Goal: Information Seeking & Learning: Learn about a topic

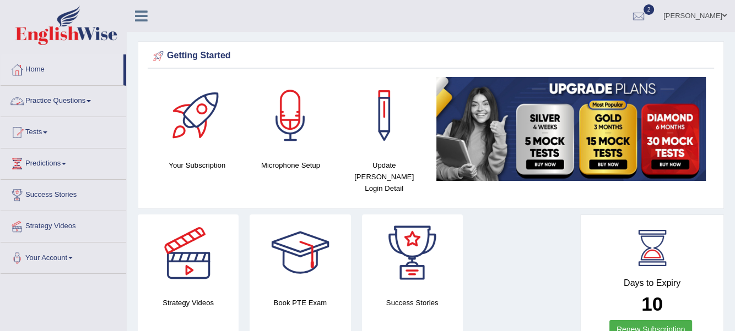
click at [91, 101] on span at bounding box center [88, 101] width 4 height 2
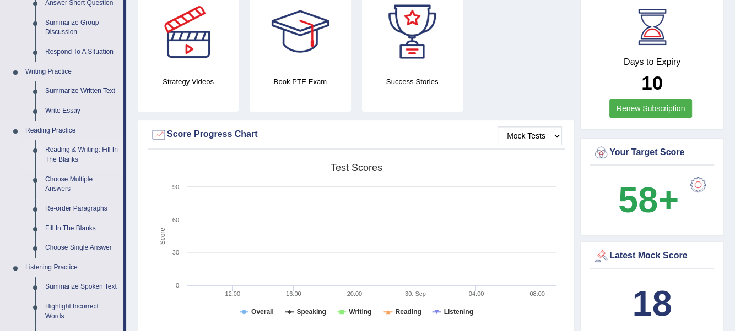
scroll to position [220, 0]
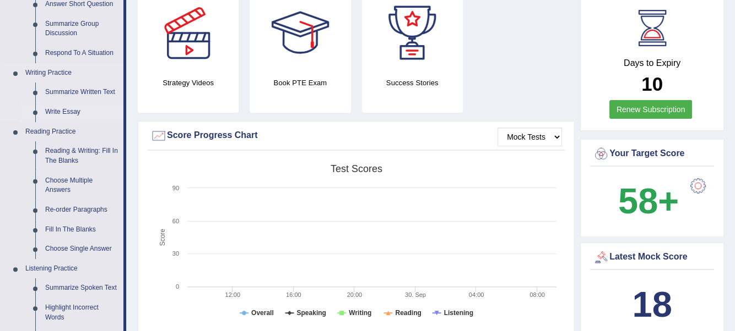
click at [66, 111] on link "Write Essay" at bounding box center [81, 112] width 83 height 20
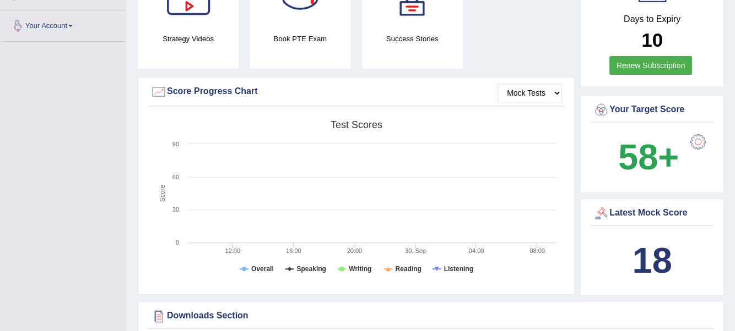
scroll to position [330, 0]
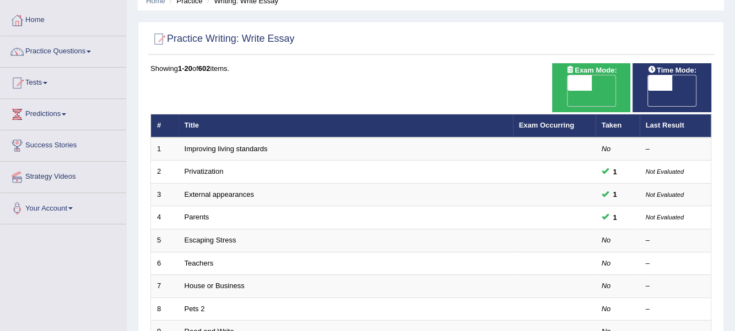
scroll to position [55, 0]
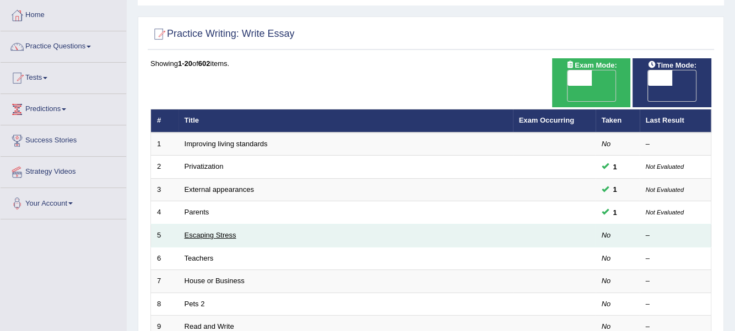
click at [206, 231] on link "Escaping Stress" at bounding box center [210, 235] width 52 height 8
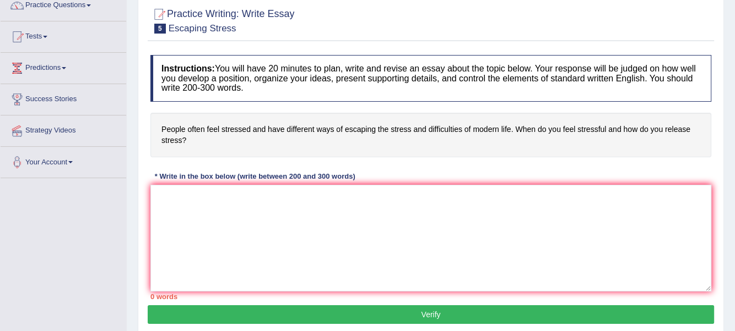
scroll to position [110, 0]
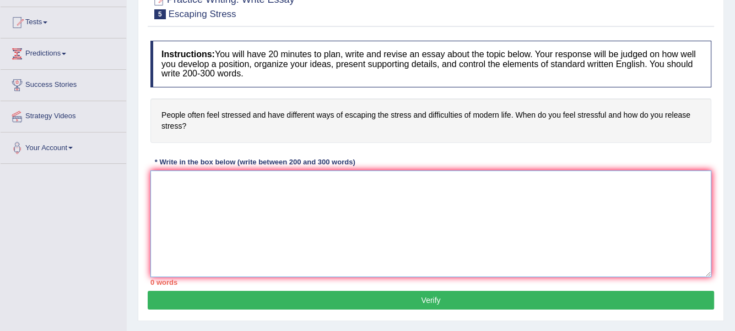
click at [166, 177] on textarea at bounding box center [430, 224] width 561 height 107
click at [372, 196] on textarea "The increasing influence of escaping stress on our lives" at bounding box center [430, 224] width 561 height 107
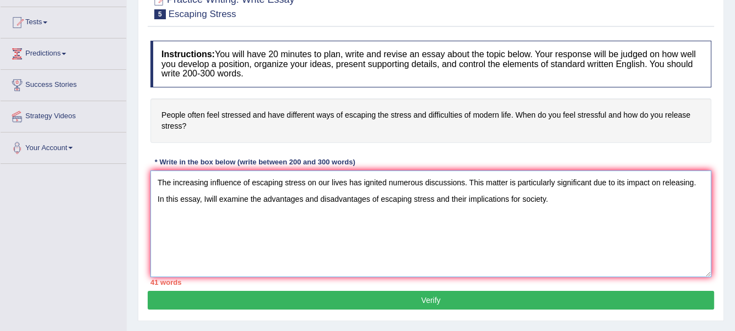
click at [561, 192] on textarea "The increasing influence of escaping stress on our lives has ignited numerous d…" at bounding box center [430, 224] width 561 height 107
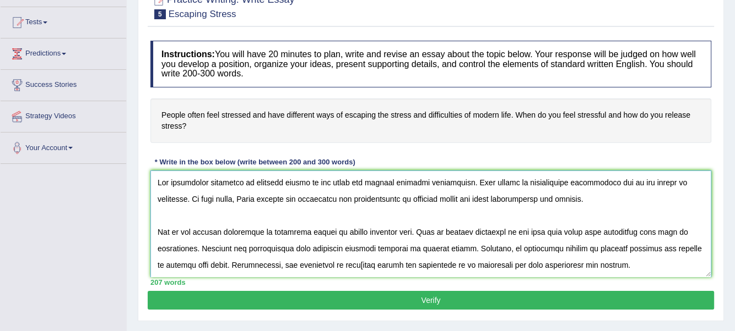
click at [693, 181] on textarea at bounding box center [430, 224] width 561 height 107
click at [694, 220] on textarea at bounding box center [430, 224] width 561 height 107
click at [693, 182] on textarea at bounding box center [430, 224] width 561 height 107
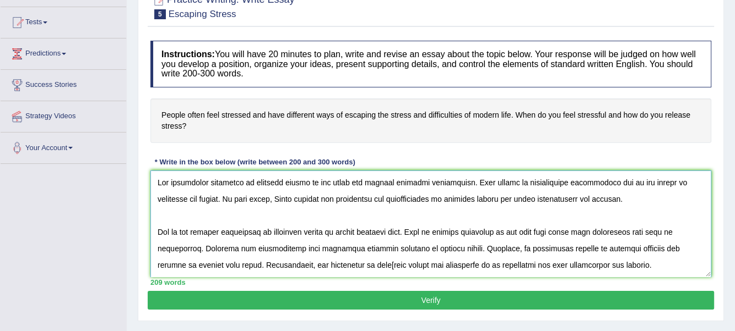
click at [244, 199] on textarea at bounding box center [430, 224] width 561 height 107
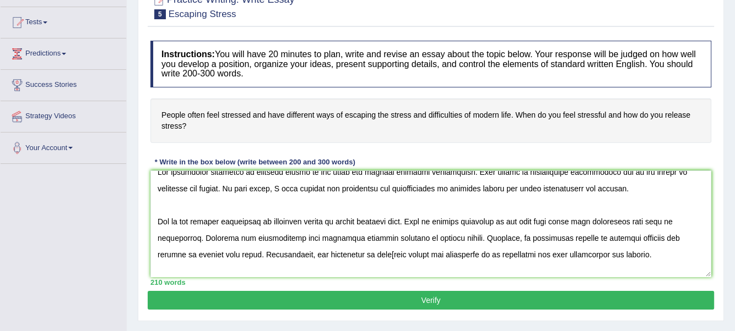
scroll to position [0, 0]
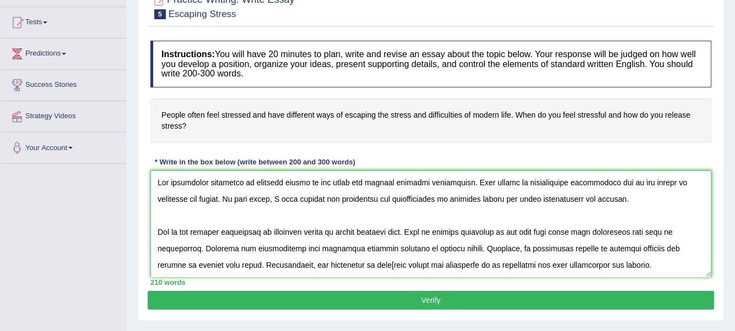
click at [649, 248] on textarea at bounding box center [430, 224] width 561 height 107
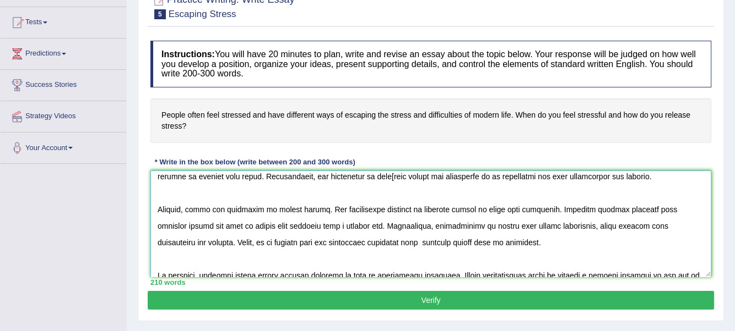
scroll to position [55, 0]
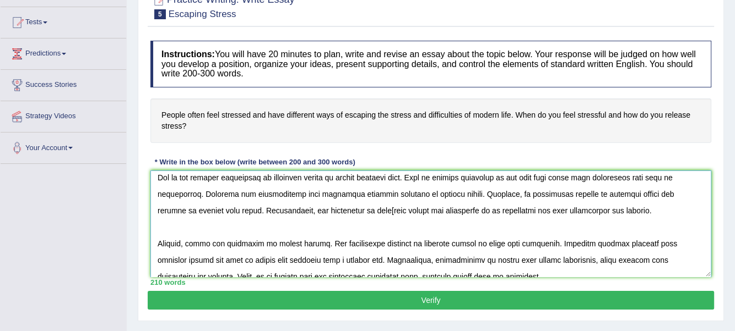
click at [365, 209] on textarea at bounding box center [430, 224] width 561 height 107
click at [440, 208] on textarea at bounding box center [430, 224] width 561 height 107
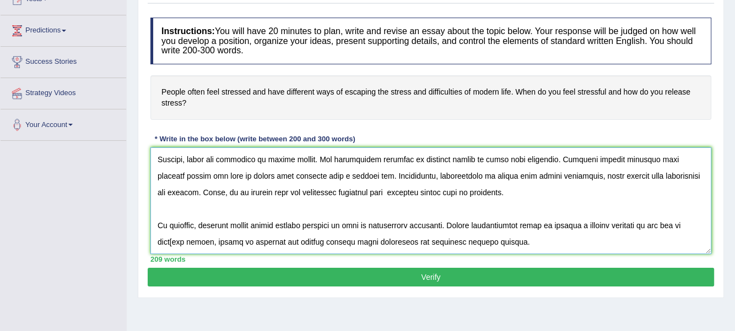
scroll to position [136, 0]
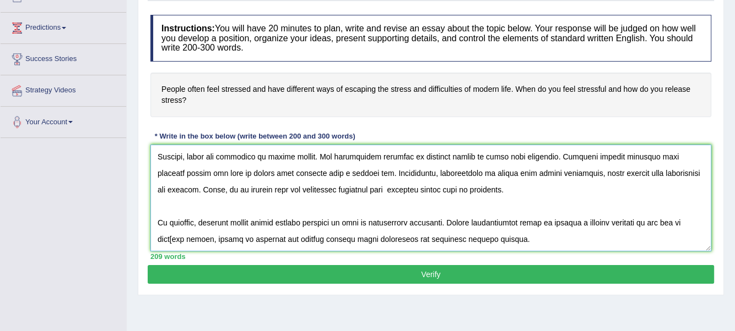
click at [491, 222] on textarea at bounding box center [430, 198] width 561 height 107
drag, startPoint x: 530, startPoint y: 191, endPoint x: 499, endPoint y: 218, distance: 41.0
click at [529, 192] on textarea at bounding box center [430, 198] width 561 height 107
click at [489, 223] on textarea at bounding box center [430, 198] width 561 height 107
click at [589, 221] on textarea at bounding box center [430, 198] width 561 height 107
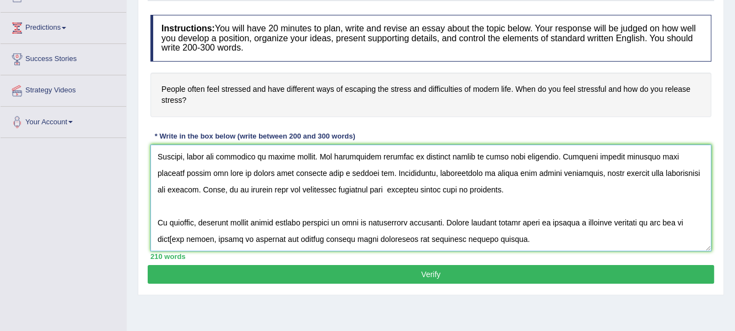
click at [175, 239] on textarea at bounding box center [430, 198] width 561 height 107
click at [311, 241] on textarea at bounding box center [430, 198] width 561 height 107
click at [199, 191] on textarea at bounding box center [430, 198] width 561 height 107
click at [305, 189] on textarea at bounding box center [430, 198] width 561 height 107
click at [328, 173] on textarea at bounding box center [430, 198] width 561 height 107
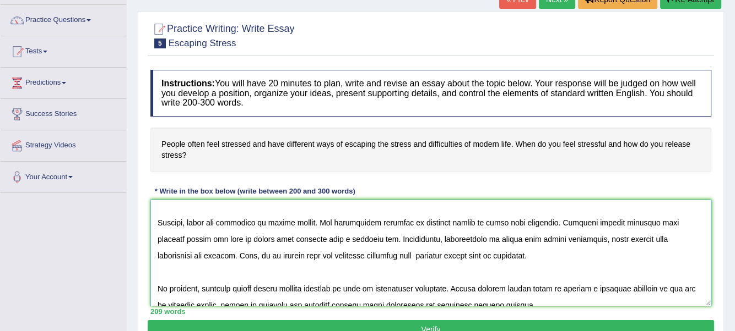
scroll to position [116, 0]
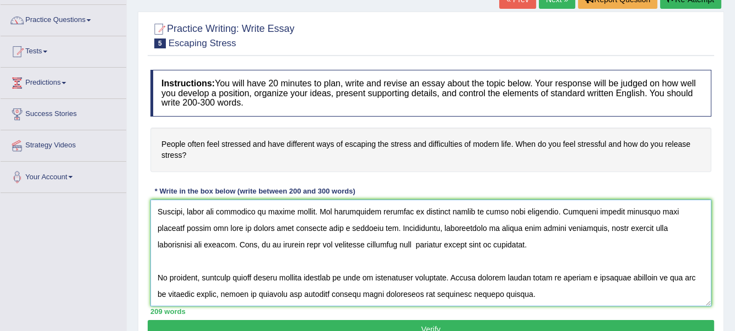
type textarea "The increasing influence of escaping stress on our lives has ignited numerous d…"
click at [435, 328] on button "Verify" at bounding box center [431, 329] width 566 height 19
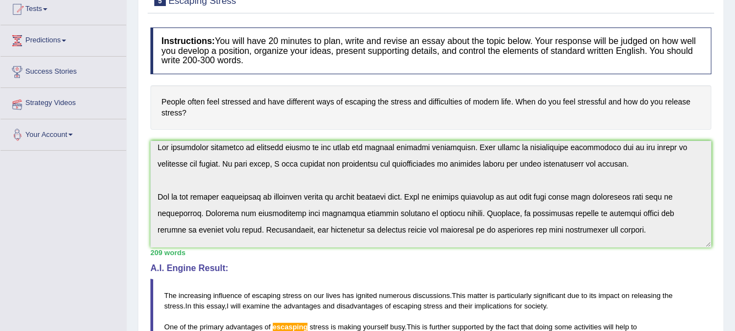
scroll to position [26, 0]
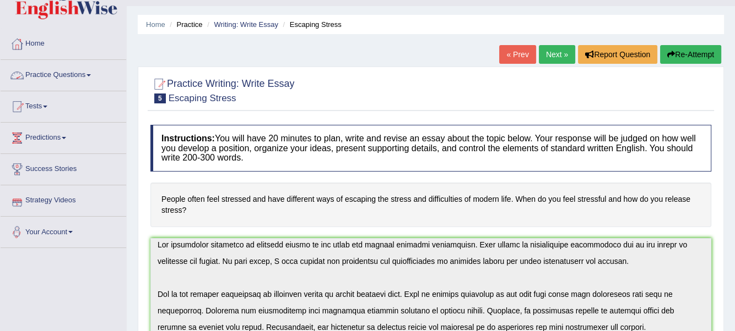
click at [89, 75] on link "Practice Questions" at bounding box center [64, 74] width 126 height 28
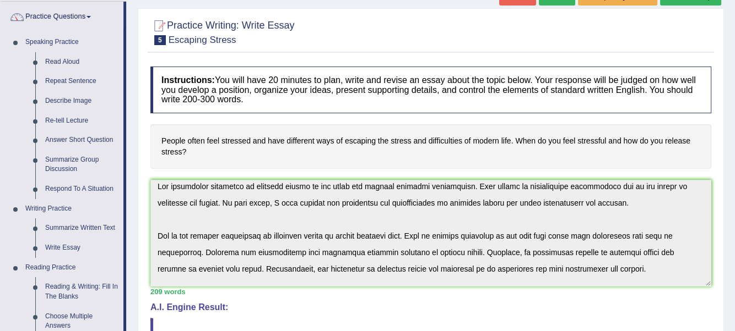
scroll to position [0, 0]
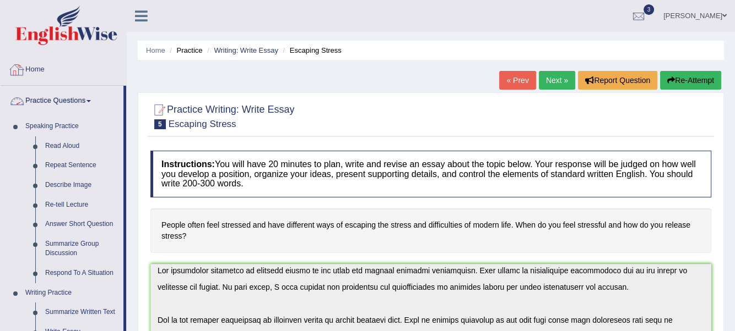
click at [39, 67] on link "Home" at bounding box center [64, 69] width 126 height 28
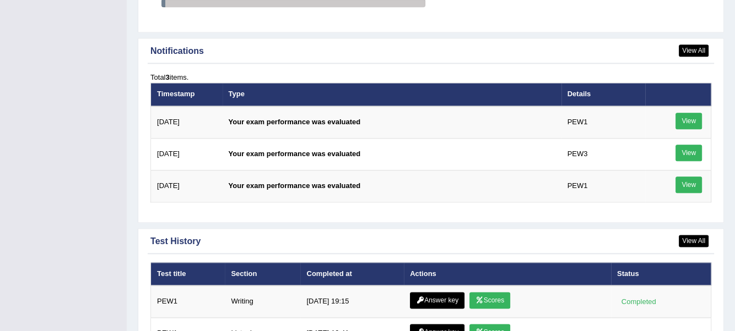
scroll to position [1235, 0]
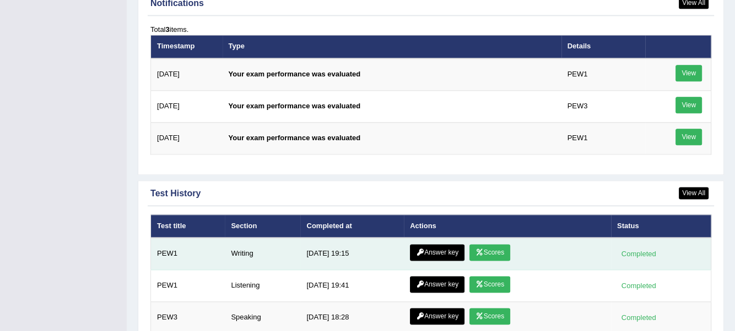
click at [444, 249] on link "Answer key" at bounding box center [437, 252] width 55 height 17
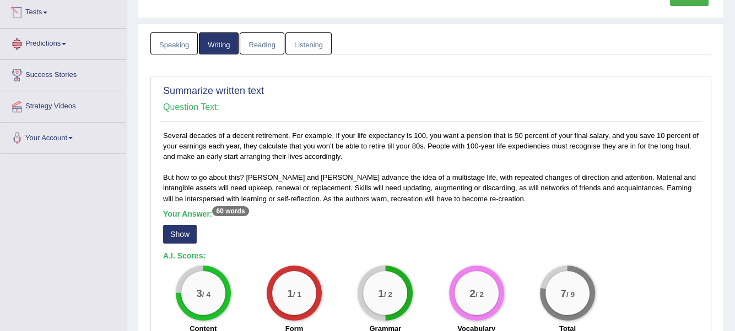
scroll to position [10, 0]
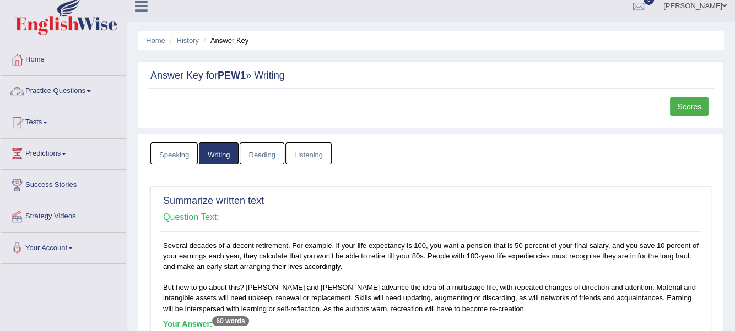
click at [90, 91] on span at bounding box center [88, 91] width 4 height 2
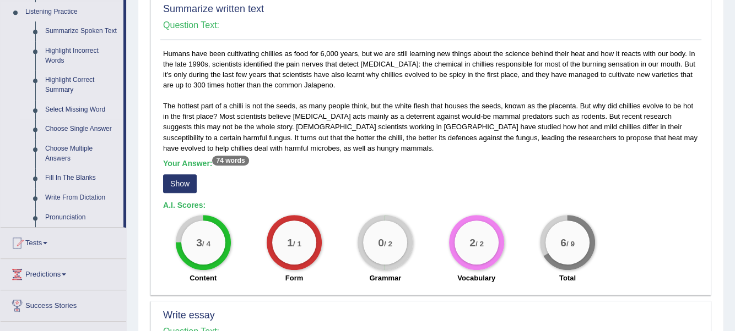
scroll to position [606, 0]
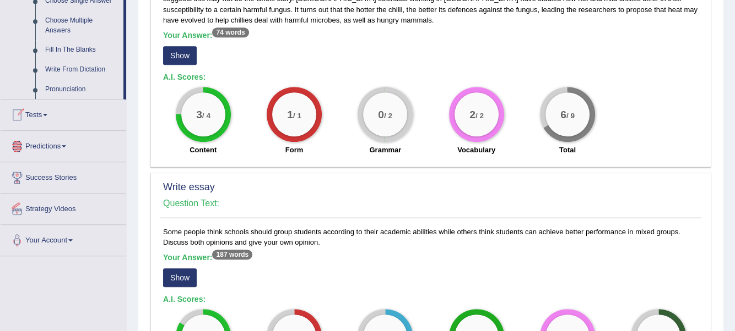
click at [47, 114] on span at bounding box center [45, 115] width 4 height 2
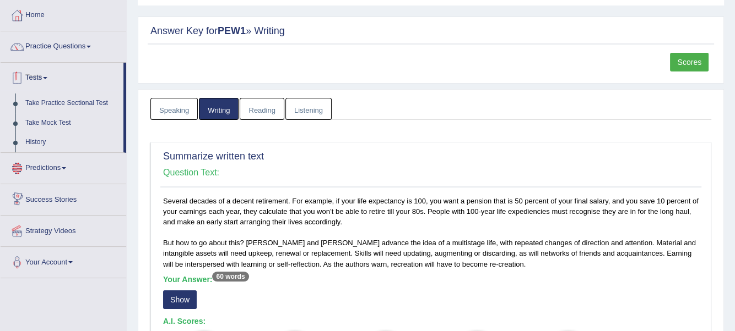
scroll to position [0, 0]
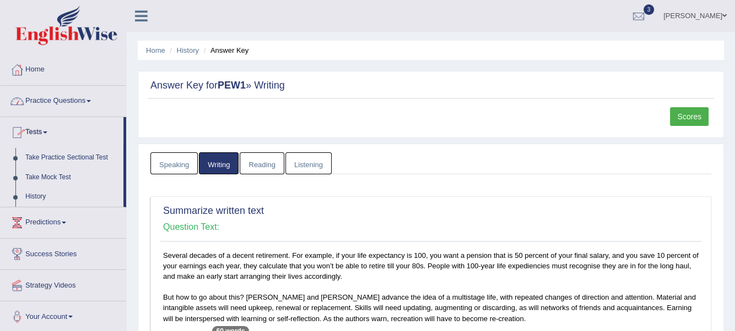
click at [93, 99] on link "Practice Questions" at bounding box center [64, 100] width 126 height 28
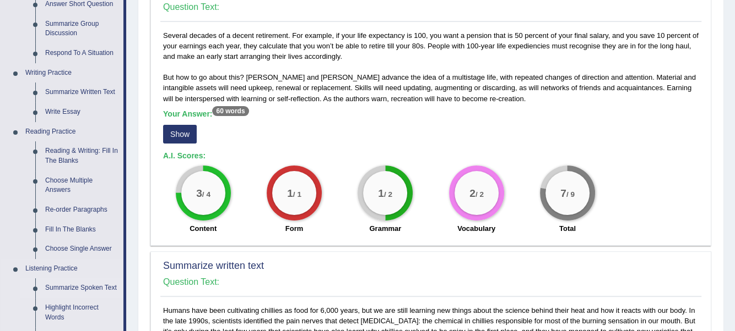
scroll to position [275, 0]
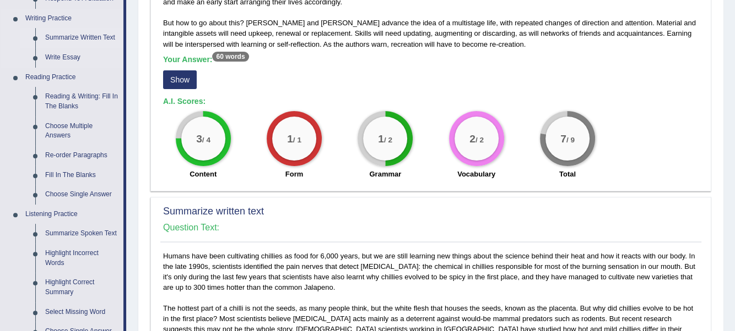
click at [81, 37] on link "Summarize Written Text" at bounding box center [81, 38] width 83 height 20
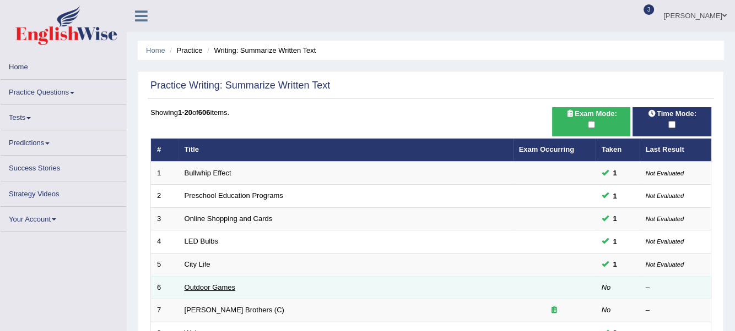
click at [213, 286] on link "Outdoor Games" at bounding box center [209, 288] width 51 height 8
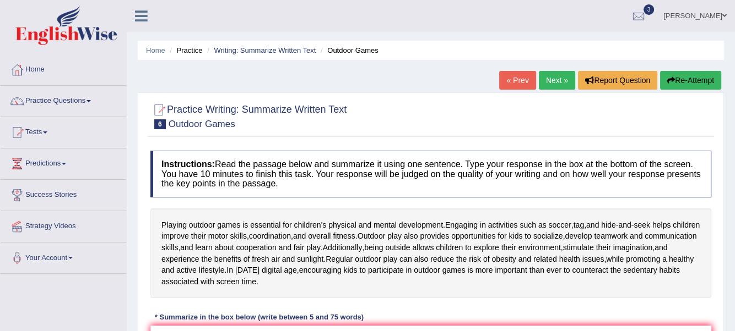
click at [91, 100] on span at bounding box center [88, 101] width 4 height 2
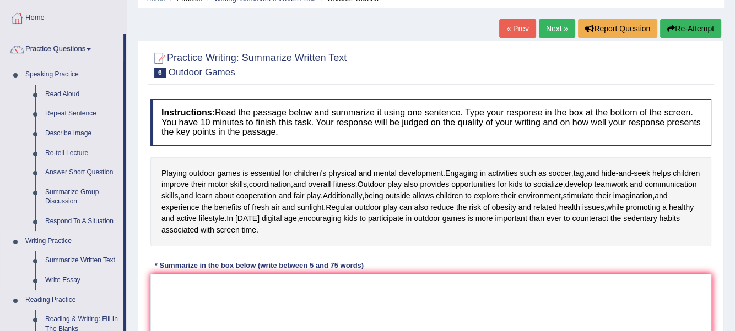
scroll to position [55, 0]
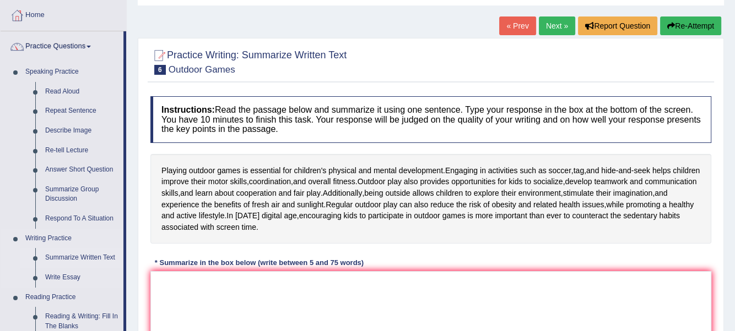
click at [83, 257] on link "Summarize Written Text" at bounding box center [81, 258] width 83 height 20
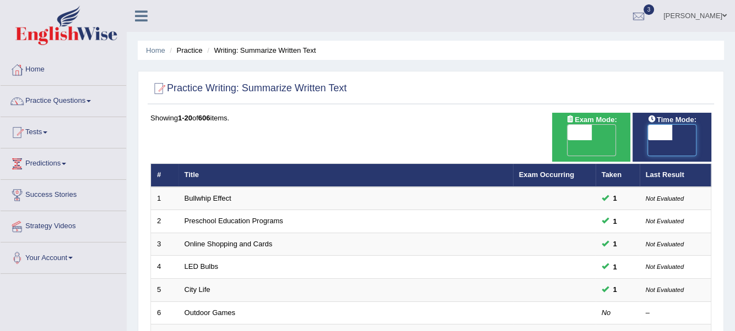
click at [661, 136] on span at bounding box center [660, 132] width 24 height 15
checkbox input "true"
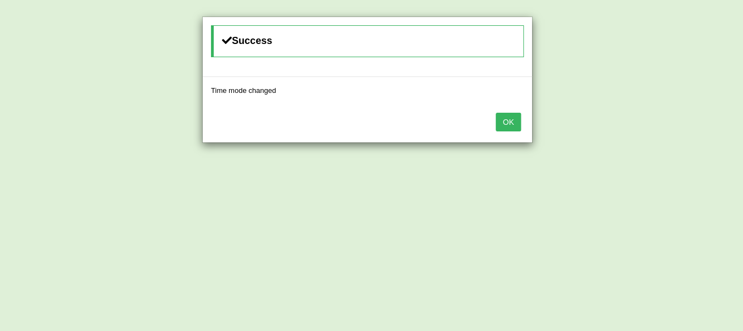
click at [504, 117] on button "OK" at bounding box center [508, 122] width 25 height 19
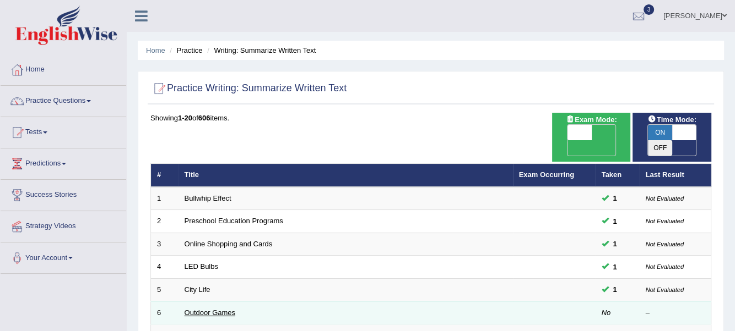
click at [209, 309] on link "Outdoor Games" at bounding box center [209, 313] width 51 height 8
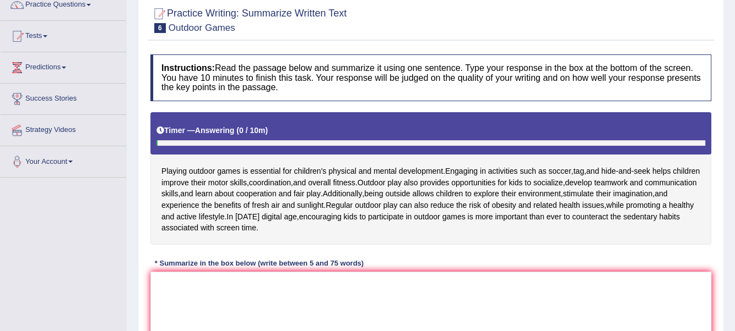
scroll to position [110, 0]
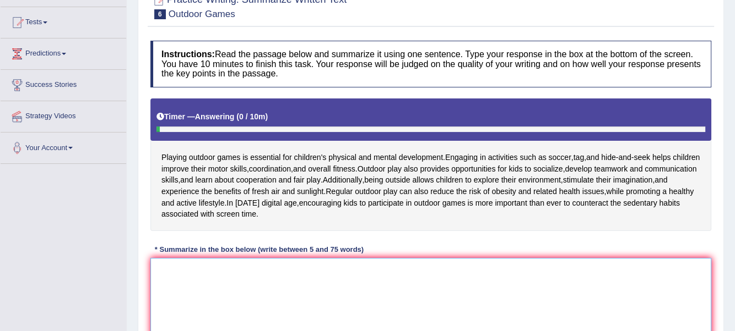
drag, startPoint x: 163, startPoint y: 279, endPoint x: 171, endPoint y: 278, distance: 8.3
click at [164, 279] on textarea at bounding box center [430, 311] width 561 height 107
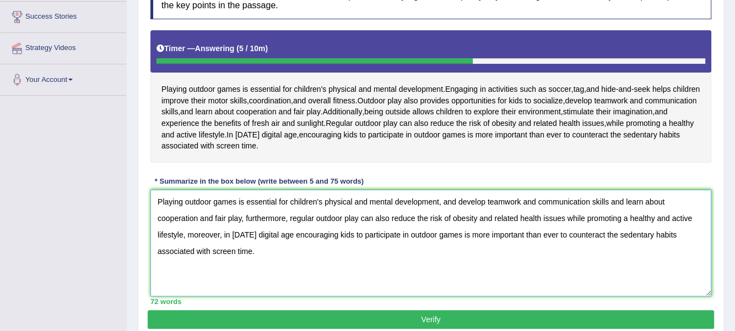
scroll to position [246, 0]
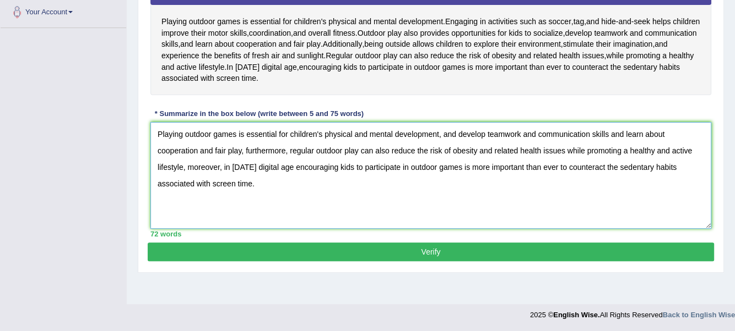
type textarea "Playing outdoor games is essential for children's physical and mental developme…"
click at [439, 251] on button "Verify" at bounding box center [431, 252] width 566 height 19
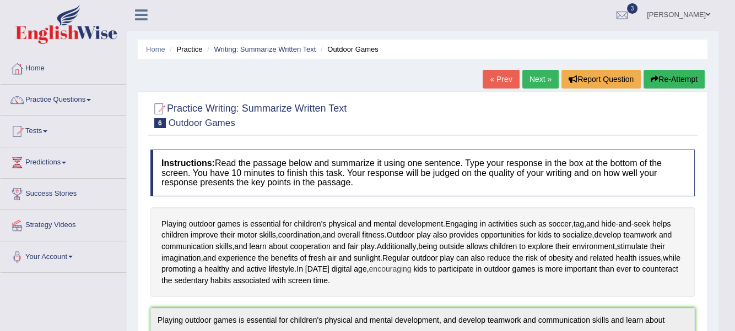
scroll to position [0, 0]
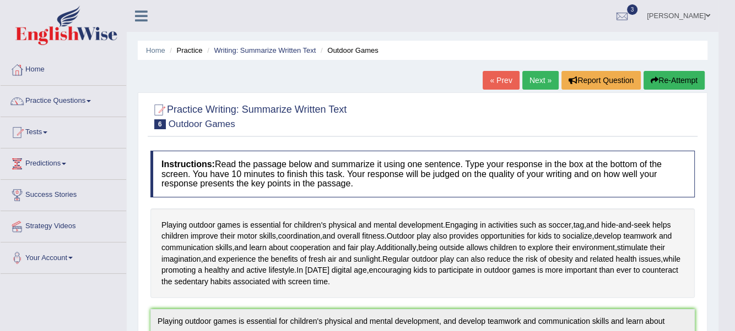
click at [541, 79] on link "Next »" at bounding box center [540, 80] width 36 height 19
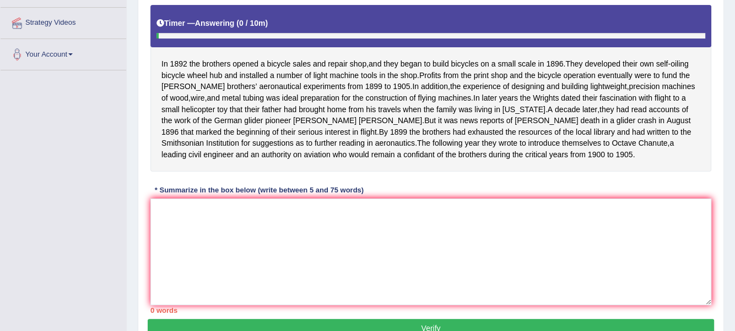
scroll to position [220, 0]
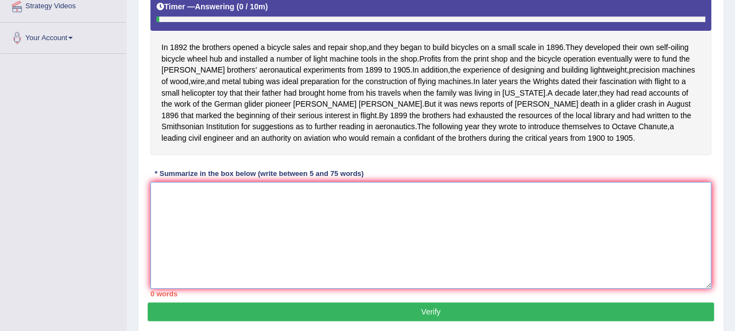
drag, startPoint x: 188, startPoint y: 219, endPoint x: 179, endPoint y: 202, distance: 19.2
click at [188, 219] on textarea at bounding box center [430, 235] width 561 height 107
click at [308, 221] on textarea at bounding box center [430, 235] width 561 height 107
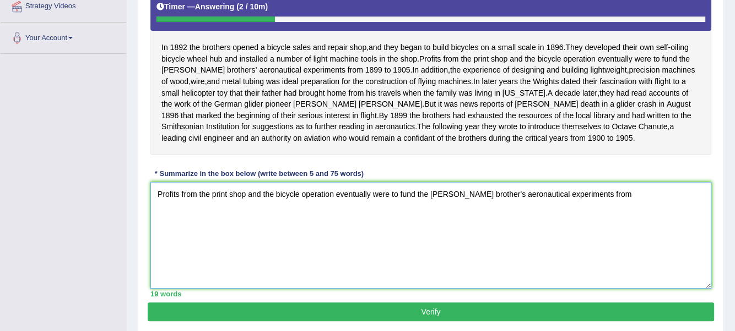
click at [595, 224] on textarea "Profits from the print shop and the bicycle operation eventually were to fund t…" at bounding box center [430, 235] width 561 height 107
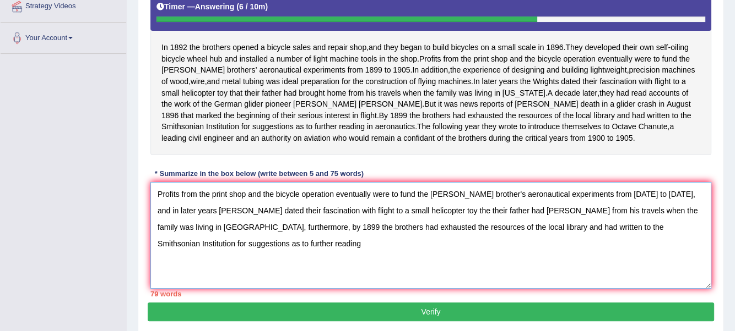
drag, startPoint x: 191, startPoint y: 271, endPoint x: 201, endPoint y: 252, distance: 21.9
click at [201, 252] on textarea "Profits from the print shop and the bicycle operation eventually were to fund t…" at bounding box center [430, 235] width 561 height 107
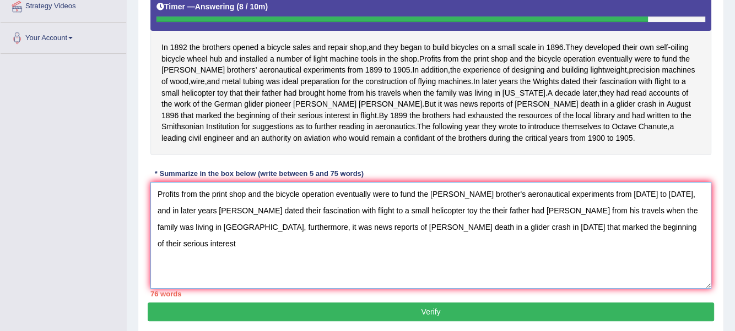
drag, startPoint x: 621, startPoint y: 249, endPoint x: 200, endPoint y: 271, distance: 420.7
click at [200, 271] on textarea "Profits from the print shop and the bicycle operation eventually were to fund t…" at bounding box center [430, 235] width 561 height 107
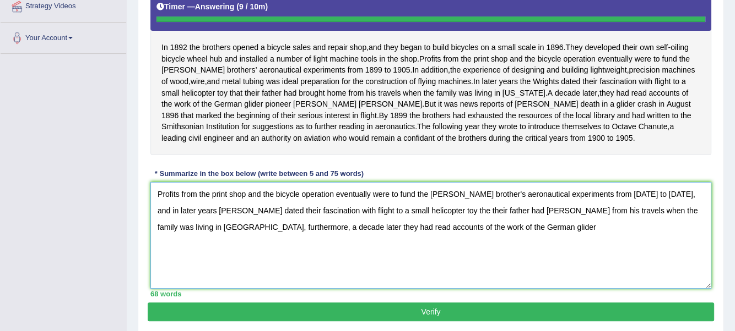
type textarea "Profits from the print shop and the bicycle operation eventually were to fund t…"
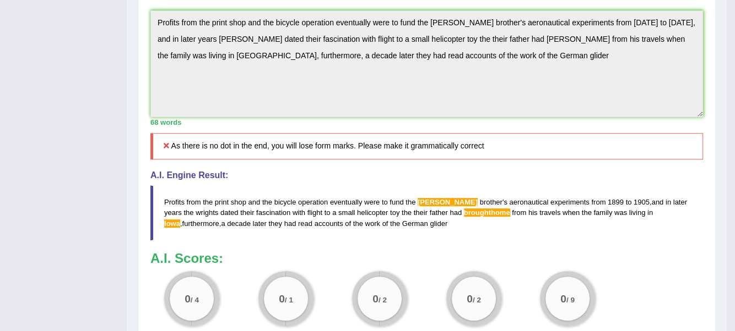
scroll to position [385, 0]
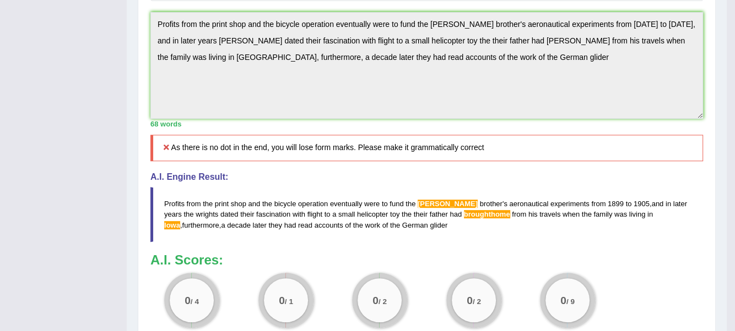
click at [389, 237] on blockquote "Profits from the print shop and the bicycle operation eventually were to fund t…" at bounding box center [426, 214] width 552 height 55
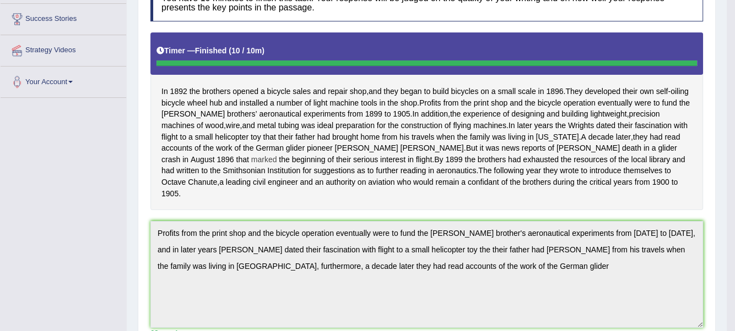
scroll to position [55, 0]
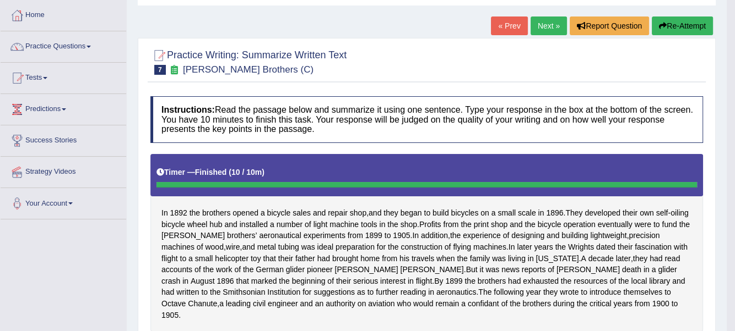
click at [545, 28] on link "Next »" at bounding box center [548, 26] width 36 height 19
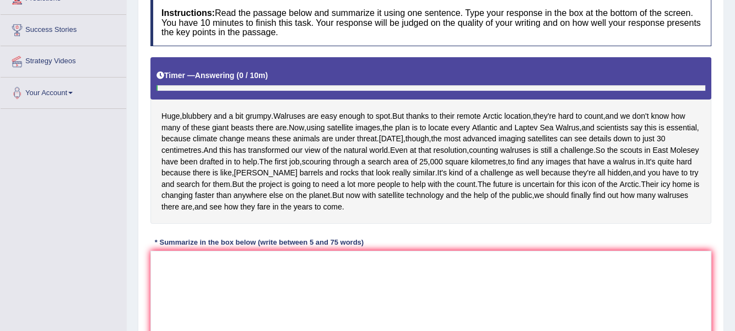
scroll to position [220, 0]
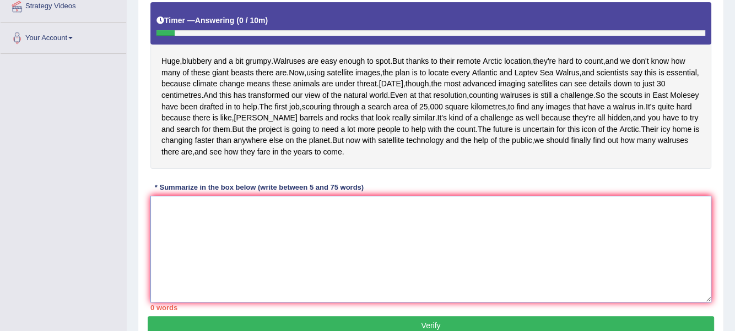
click at [174, 253] on textarea at bounding box center [430, 249] width 561 height 107
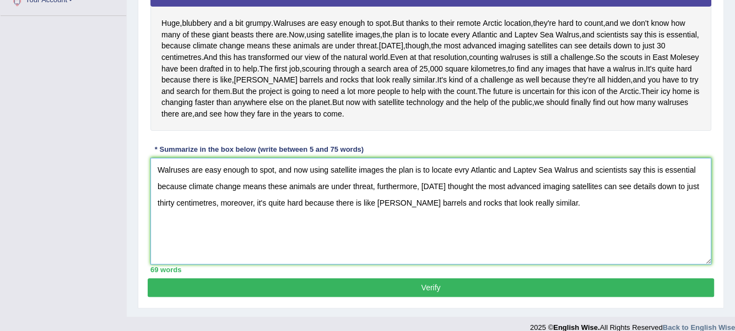
scroll to position [259, 0]
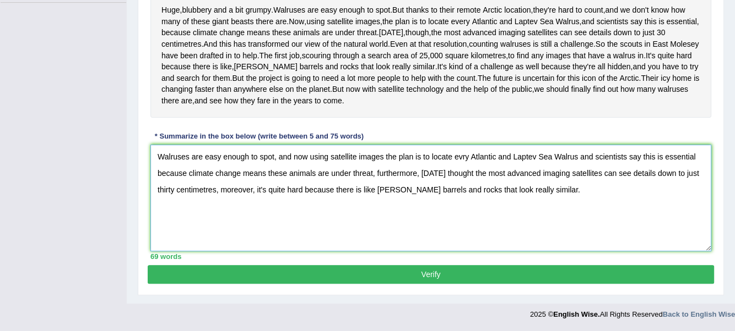
type textarea "Walruses are easy enough to spot, and now using satellite images the plan is to…"
click at [444, 274] on button "Verify" at bounding box center [431, 274] width 566 height 19
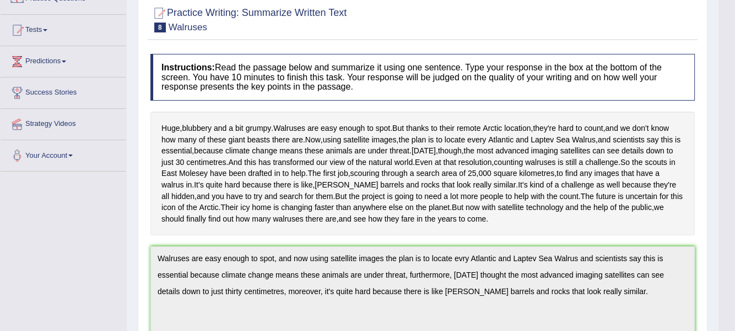
scroll to position [56, 0]
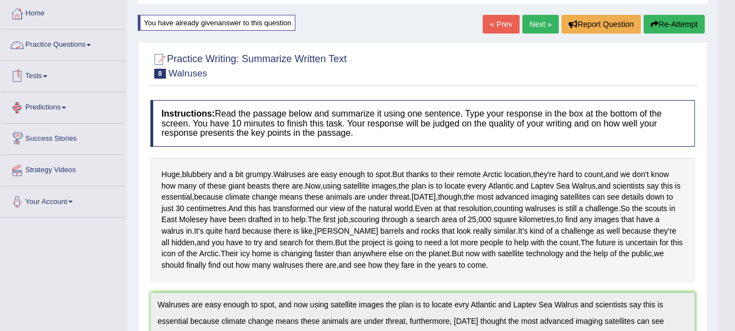
click at [95, 47] on link "Practice Questions" at bounding box center [64, 44] width 126 height 28
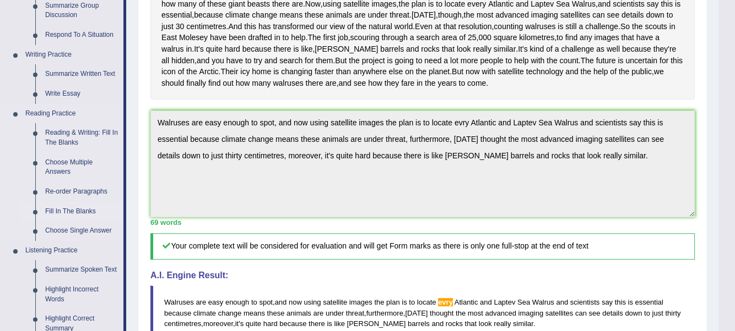
scroll to position [331, 0]
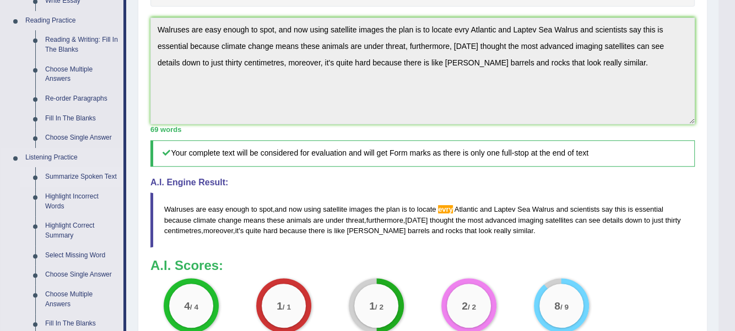
click at [83, 179] on link "Summarize Spoken Text" at bounding box center [81, 177] width 83 height 20
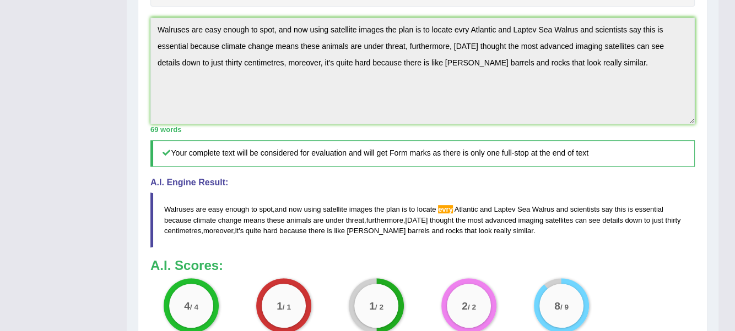
scroll to position [213, 0]
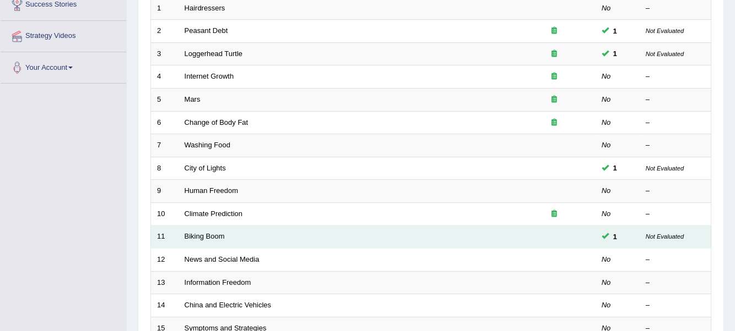
scroll to position [220, 0]
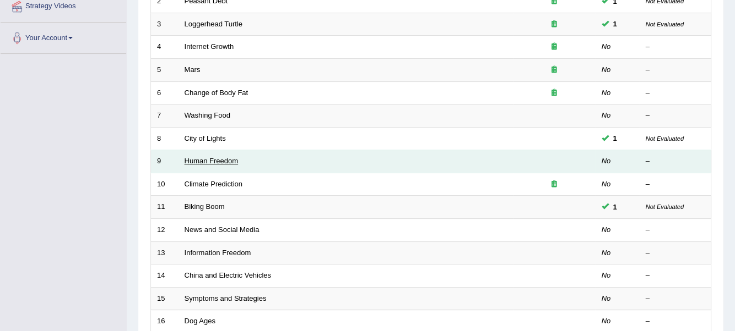
click at [210, 157] on link "Human Freedom" at bounding box center [211, 161] width 54 height 8
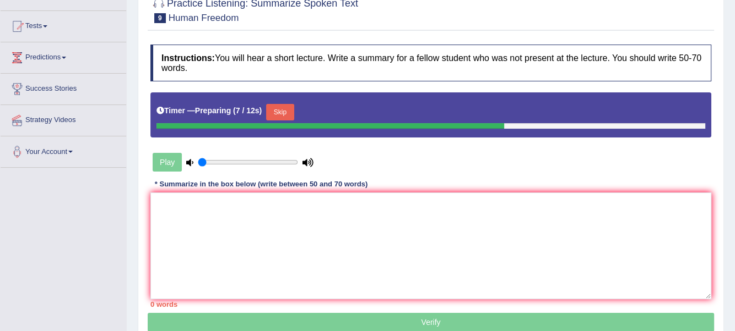
scroll to position [110, 0]
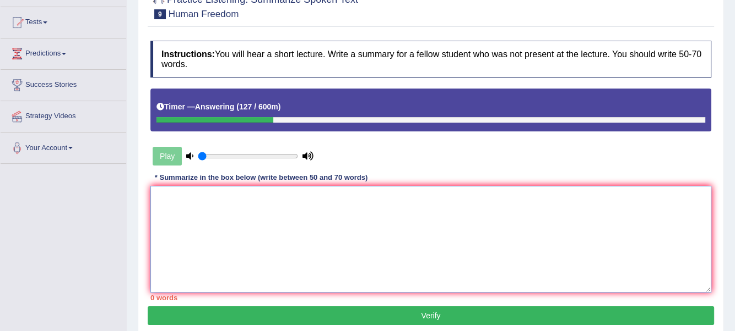
click at [176, 195] on textarea at bounding box center [430, 239] width 561 height 107
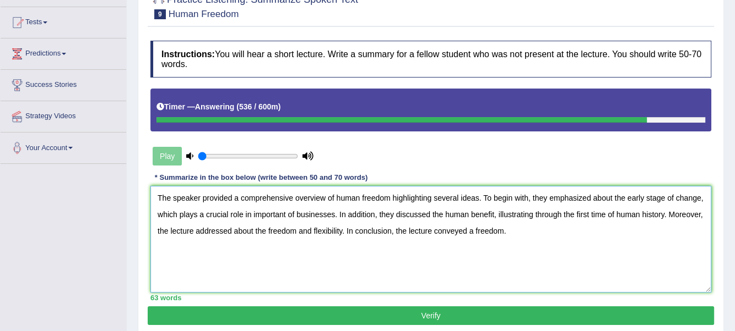
type textarea "The speaker provided a comprehensive overview of human freedom highlighting sev…"
click at [441, 312] on button "Verify" at bounding box center [431, 316] width 566 height 19
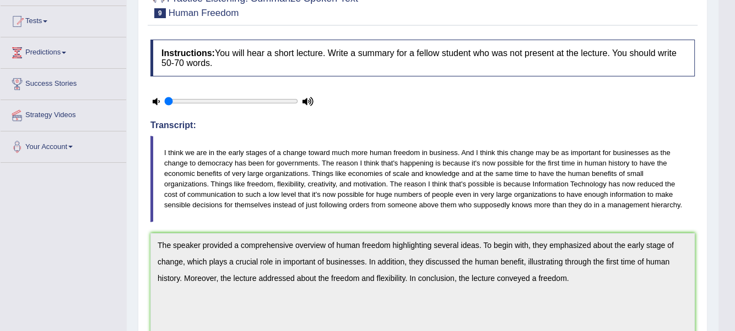
scroll to position [0, 0]
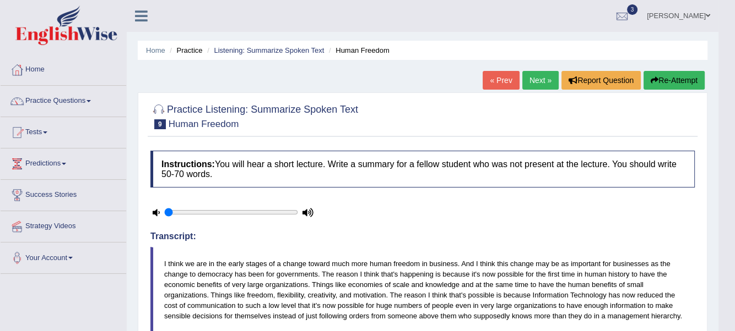
click at [92, 102] on link "Practice Questions" at bounding box center [64, 100] width 126 height 28
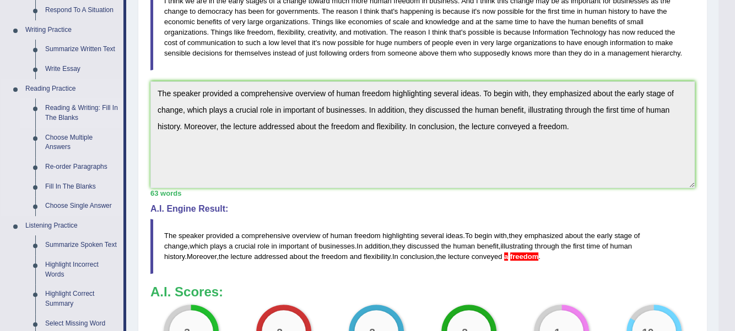
scroll to position [275, 0]
